Goal: Task Accomplishment & Management: Use online tool/utility

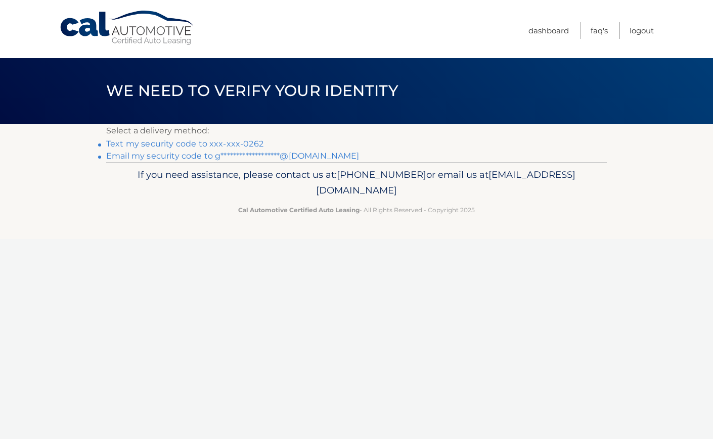
click at [241, 142] on link "Text my security code to xxx-xxx-0262" at bounding box center [184, 144] width 157 height 10
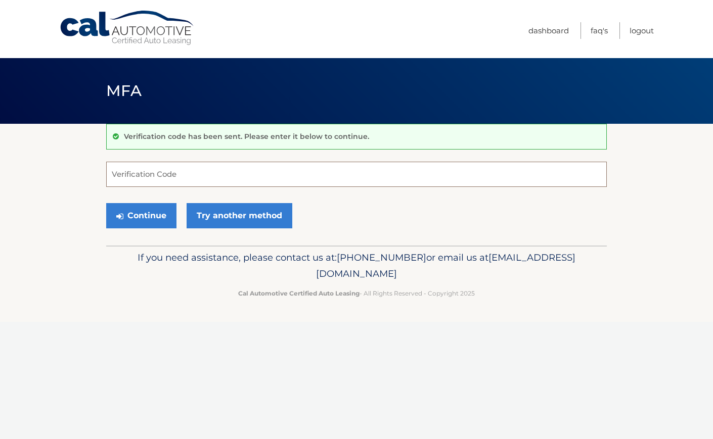
click at [170, 173] on input "Verification Code" at bounding box center [356, 174] width 501 height 25
type input "066389"
click at [157, 211] on button "Continue" at bounding box center [141, 215] width 70 height 25
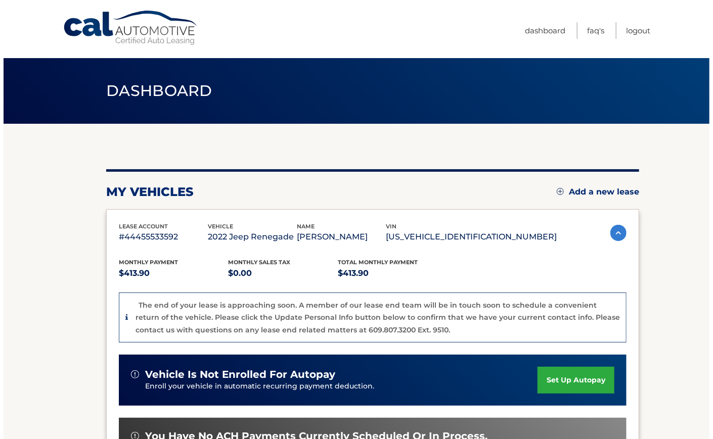
scroll to position [199, 0]
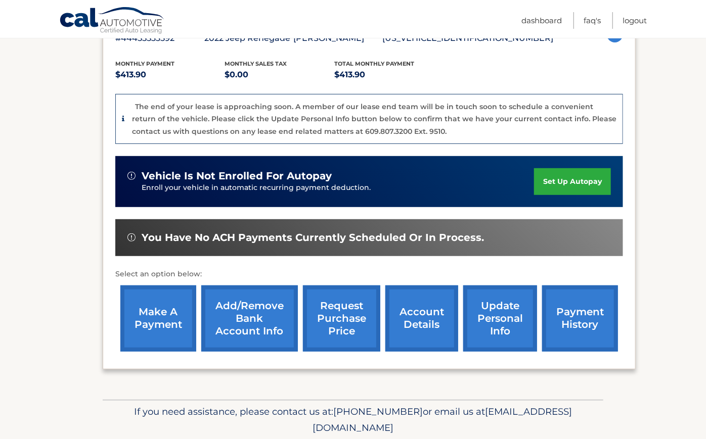
click at [341, 329] on link "request purchase price" at bounding box center [341, 319] width 77 height 66
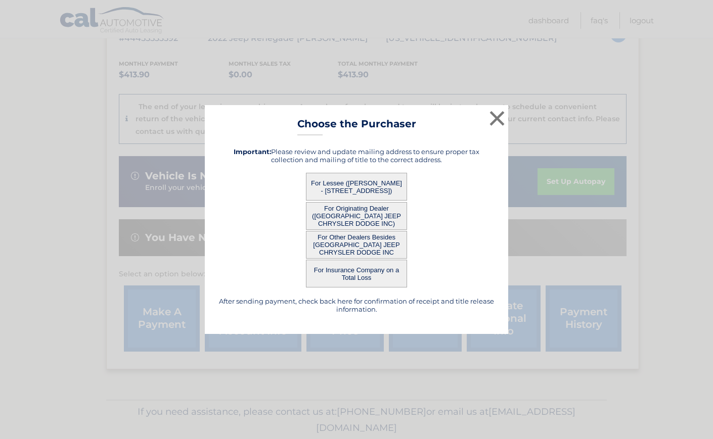
click at [349, 186] on button "For Lessee (GEORGE MENGISOPOULOS - 2213 VAN NOSTRAND AVE, , MERRICK, NY 11566)" at bounding box center [356, 187] width 101 height 28
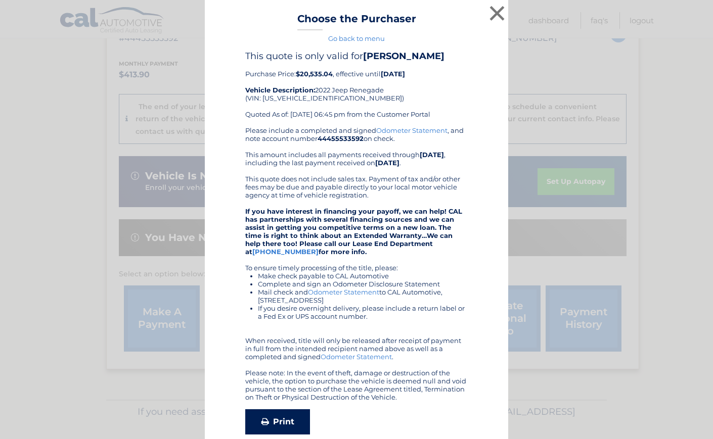
click at [283, 434] on link "Print" at bounding box center [277, 422] width 65 height 25
